Goal: Transaction & Acquisition: Download file/media

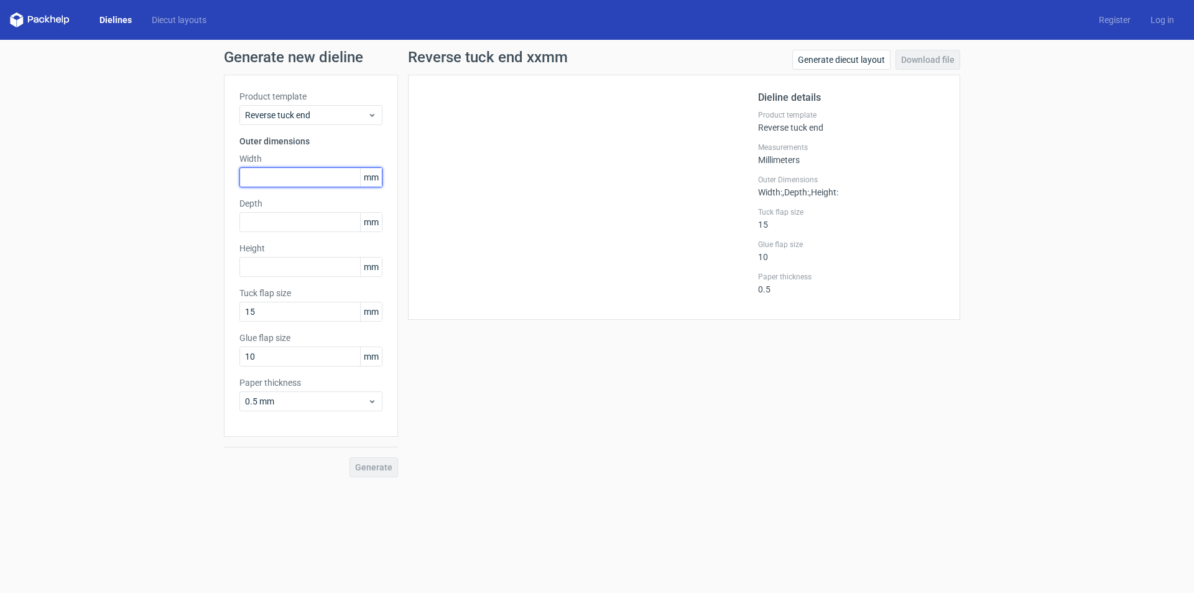
click at [290, 171] on input "text" at bounding box center [310, 177] width 143 height 20
type input "75"
type input "26"
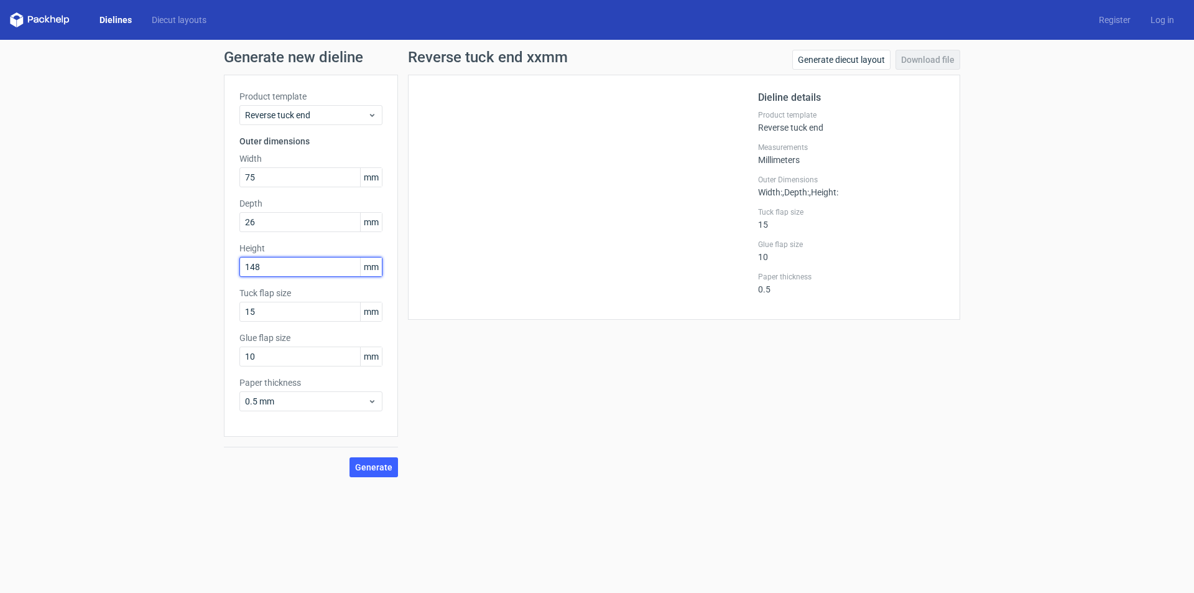
type input "148"
click at [350, 457] on button "Generate" at bounding box center [374, 467] width 49 height 20
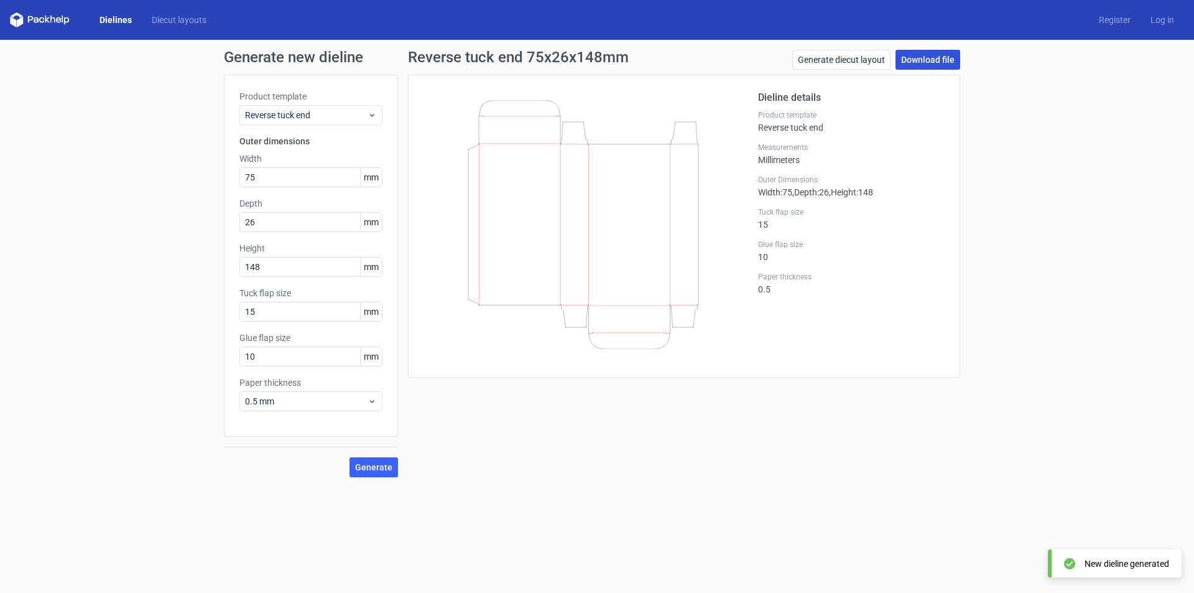
click at [937, 58] on link "Download file" at bounding box center [928, 60] width 65 height 20
click at [1130, 205] on div "Generate new dieline Product template Reverse tuck end Outer dimensions Width 7…" at bounding box center [597, 263] width 1194 height 447
